Goal: Information Seeking & Learning: Learn about a topic

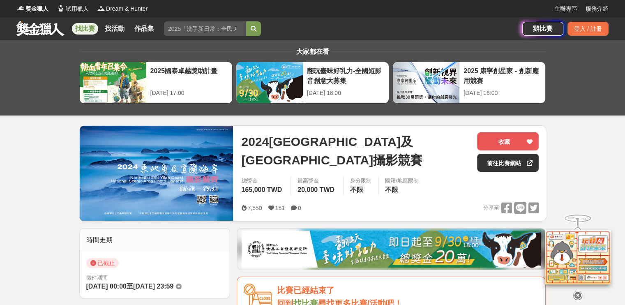
click at [89, 30] on link "找比賽" at bounding box center [85, 29] width 26 height 12
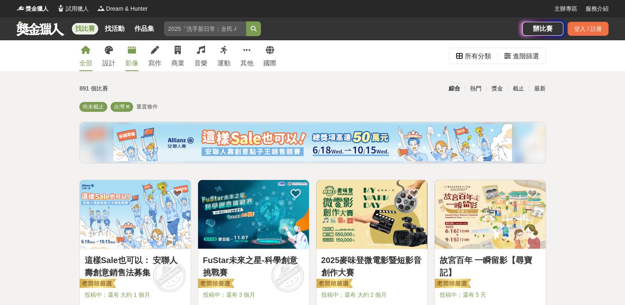
click at [132, 62] on div "影像" at bounding box center [131, 63] width 13 height 10
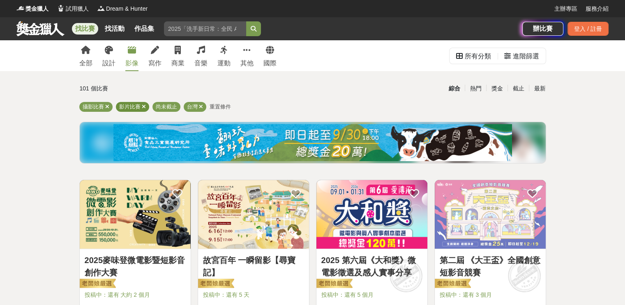
click at [142, 107] on icon at bounding box center [144, 106] width 4 height 5
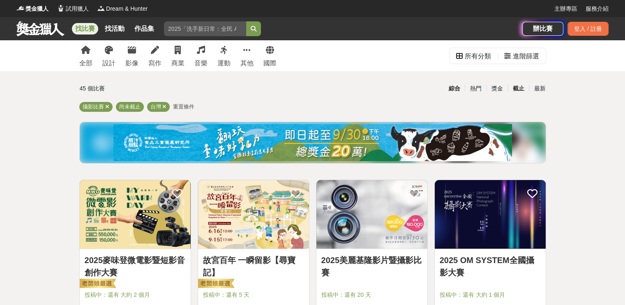
click at [514, 87] on div "截止" at bounding box center [517, 88] width 21 height 14
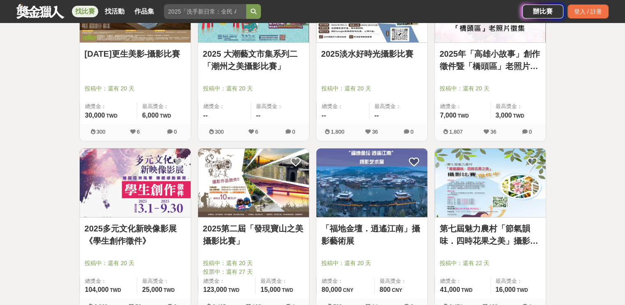
scroll to position [616, 0]
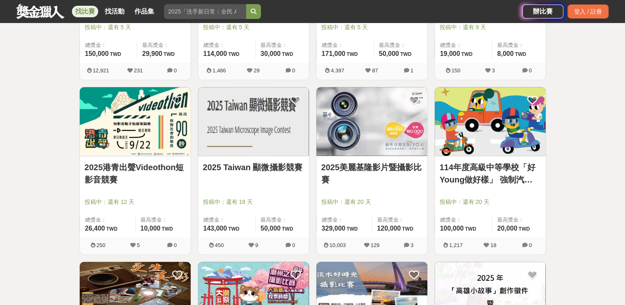
click at [365, 124] on img at bounding box center [371, 121] width 111 height 69
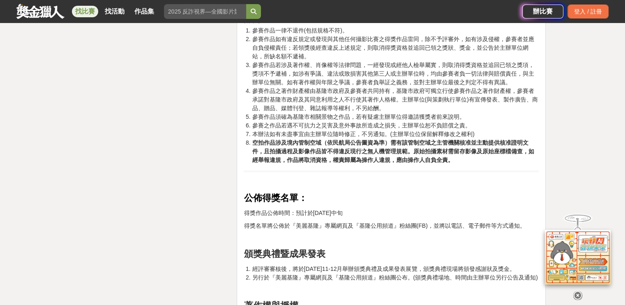
scroll to position [2835, 0]
